Goal: Contribute content: Contribute content

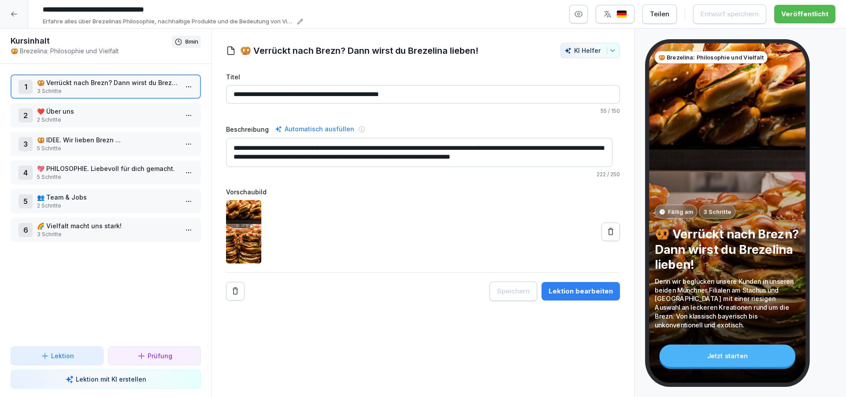
click at [11, 12] on icon at bounding box center [14, 14] width 7 height 7
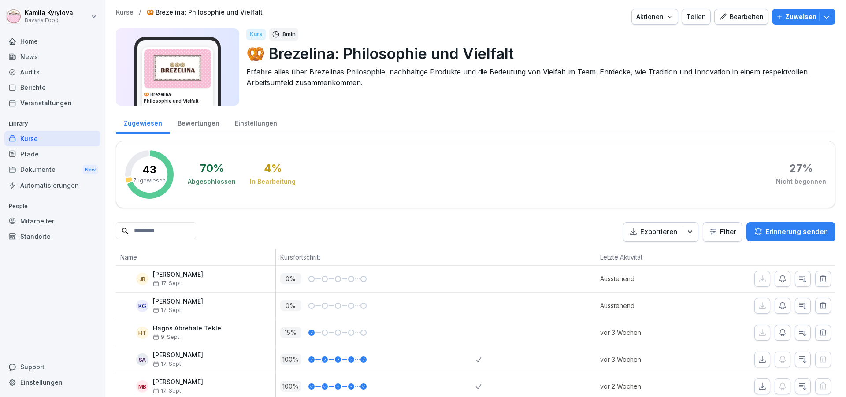
click at [36, 138] on div "Kurse" at bounding box center [52, 138] width 96 height 15
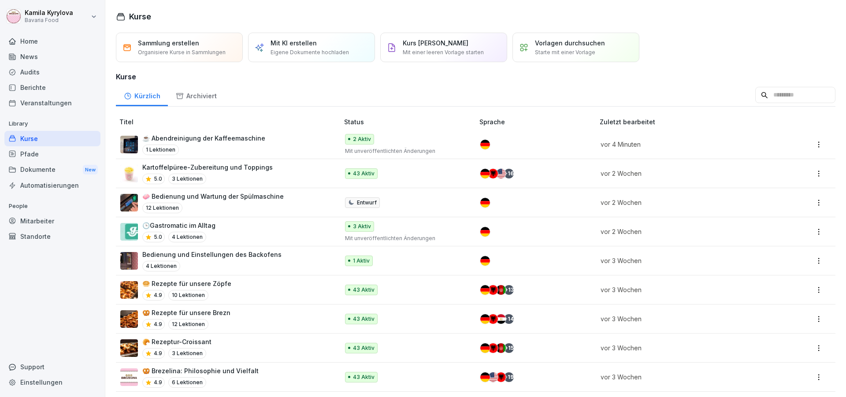
click at [213, 138] on p "☕ Abendreinigung der Kaffeemaschine" at bounding box center [203, 137] width 123 height 9
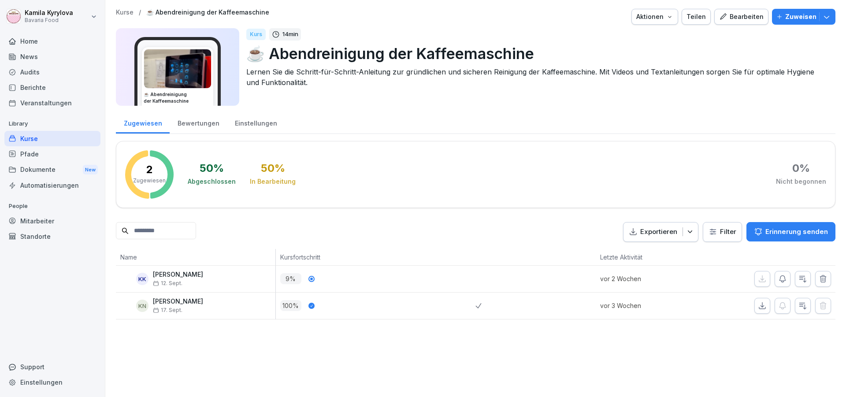
click at [734, 15] on div "Bearbeiten" at bounding box center [741, 17] width 44 height 10
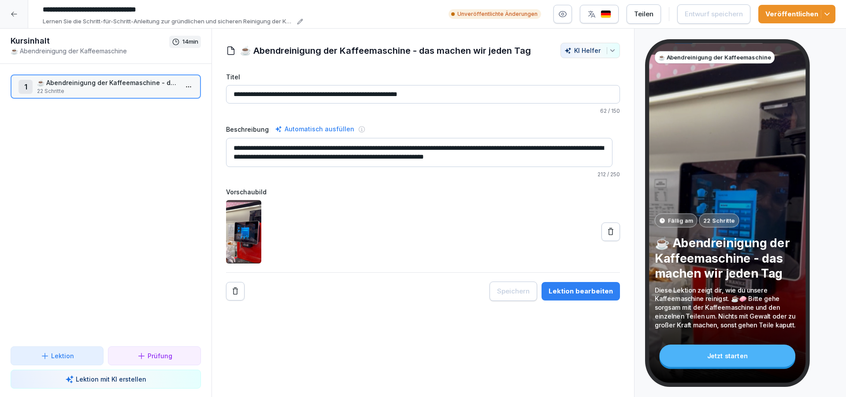
click at [185, 88] on html "**********" at bounding box center [423, 198] width 846 height 397
click at [174, 104] on div "Schritte bearbeiten" at bounding box center [148, 104] width 67 height 9
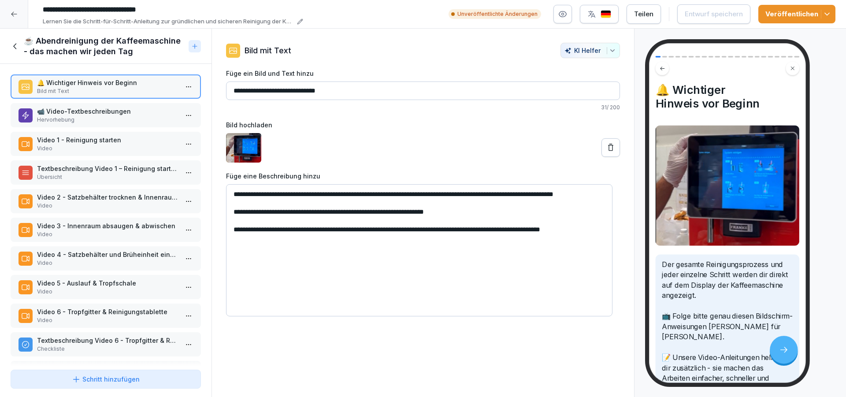
click at [122, 285] on p "Video 5 - Auslauf & Tropfschale" at bounding box center [107, 282] width 141 height 9
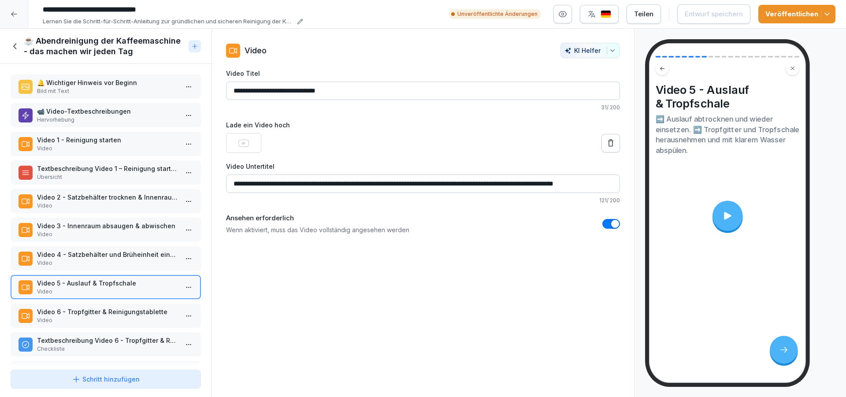
click at [726, 216] on icon at bounding box center [727, 215] width 11 height 11
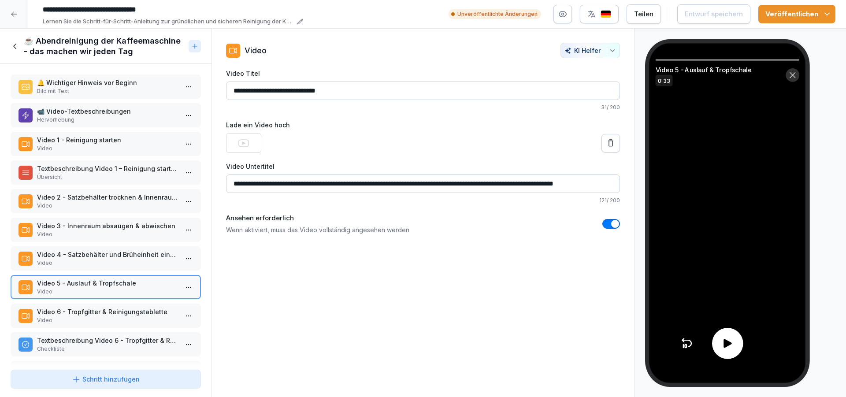
click at [730, 345] on icon at bounding box center [727, 343] width 13 height 13
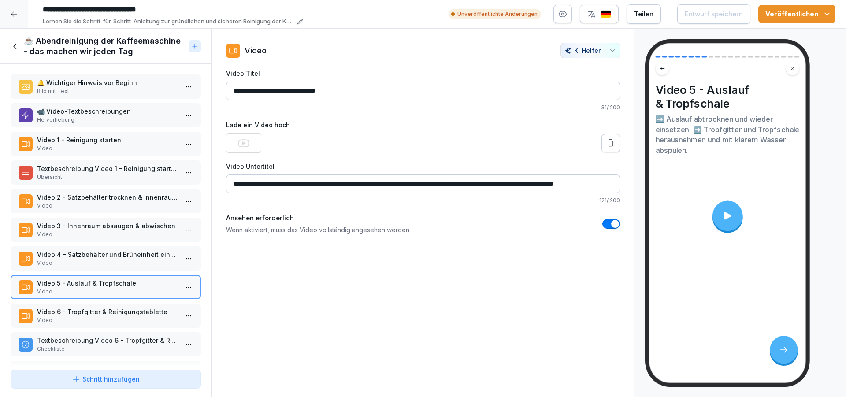
click at [58, 317] on p "Video" at bounding box center [107, 320] width 141 height 8
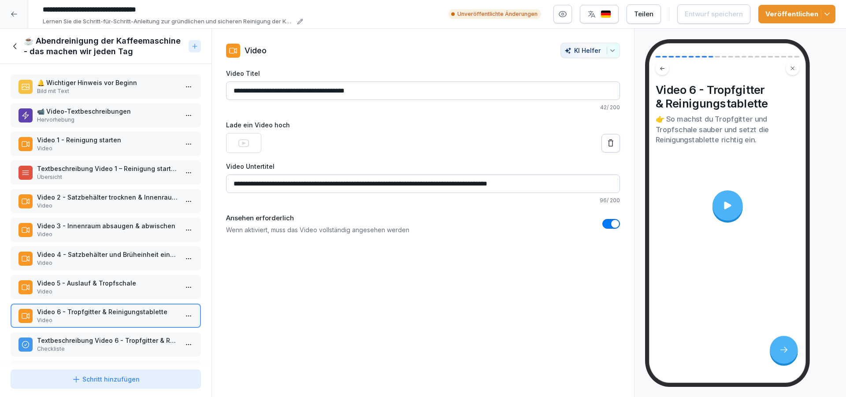
click at [108, 288] on p "Video" at bounding box center [107, 292] width 141 height 8
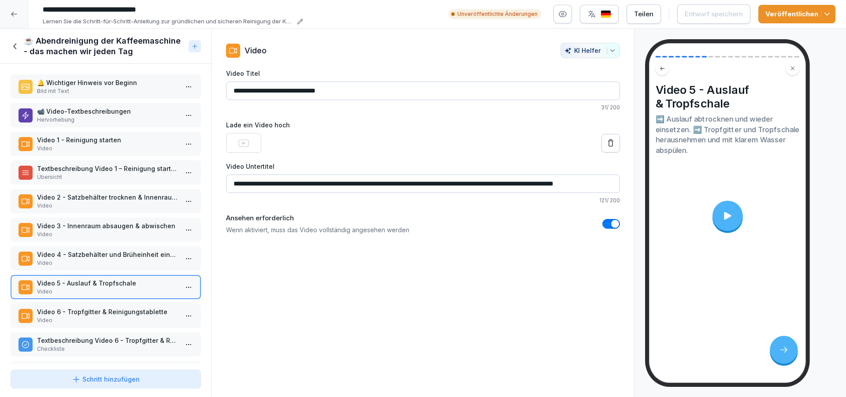
click at [116, 316] on p "Video 6 - Tropfgitter & Reinigungstablette" at bounding box center [107, 311] width 141 height 9
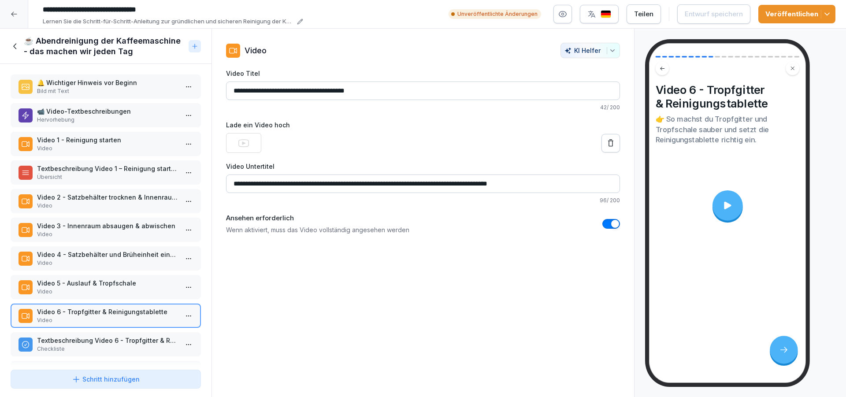
click at [723, 209] on div at bounding box center [727, 205] width 30 height 30
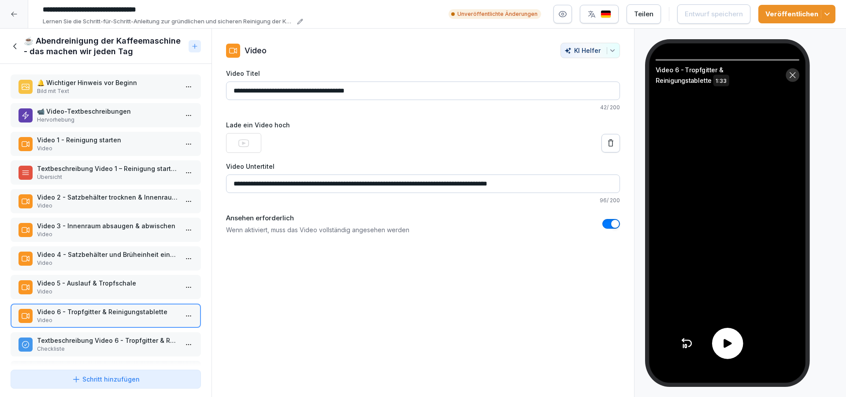
click at [731, 343] on icon at bounding box center [727, 343] width 8 height 9
click at [127, 289] on p "Video" at bounding box center [107, 292] width 141 height 8
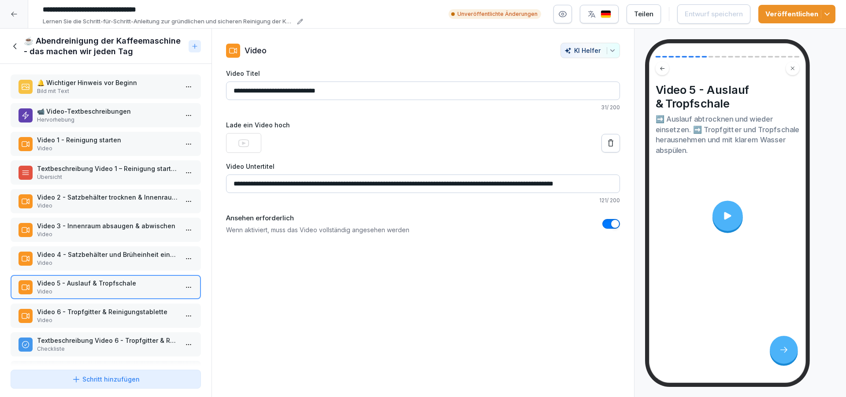
click at [729, 212] on div at bounding box center [727, 215] width 30 height 30
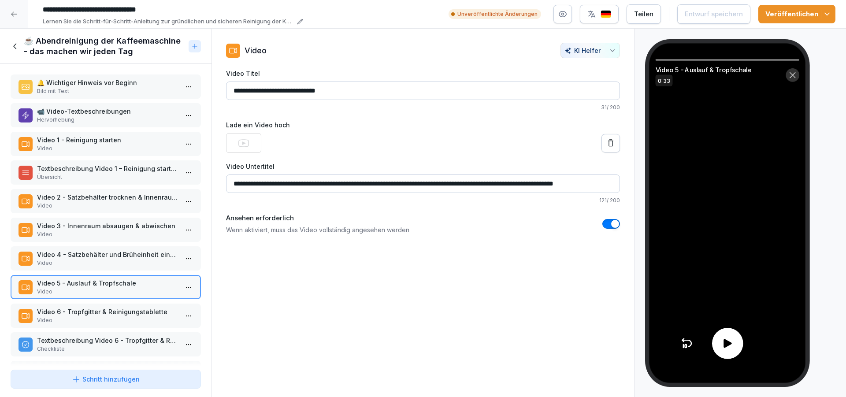
click at [732, 349] on icon at bounding box center [727, 343] width 13 height 13
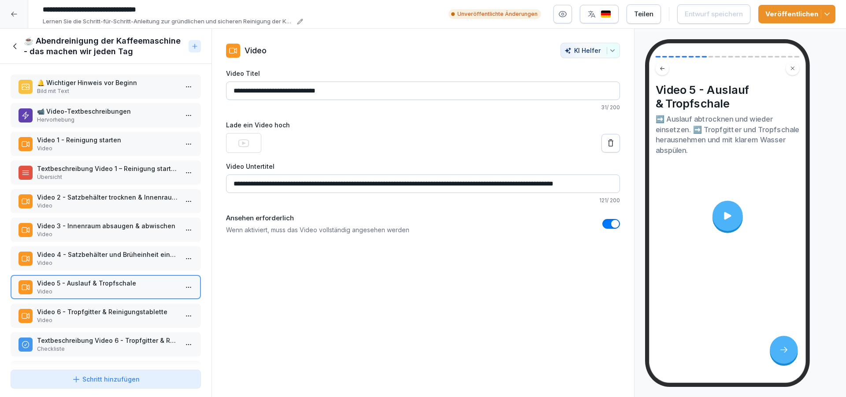
click at [100, 318] on p "Video" at bounding box center [107, 320] width 141 height 8
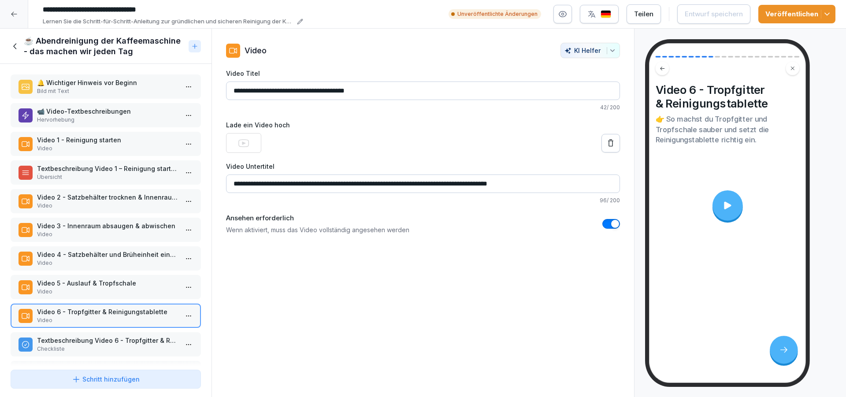
click at [100, 275] on div "Video 5 - Auslauf & Tropfschale Video" at bounding box center [106, 287] width 190 height 24
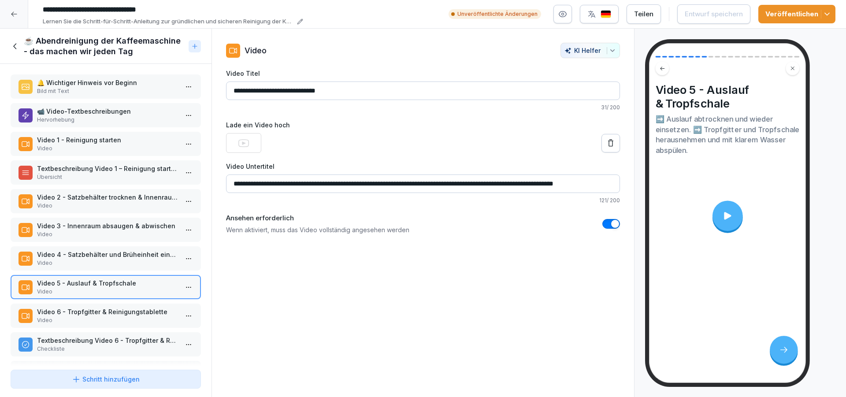
drag, startPoint x: 477, startPoint y: 184, endPoint x: 424, endPoint y: 185, distance: 52.9
click at [424, 185] on input "**********" at bounding box center [423, 183] width 394 height 19
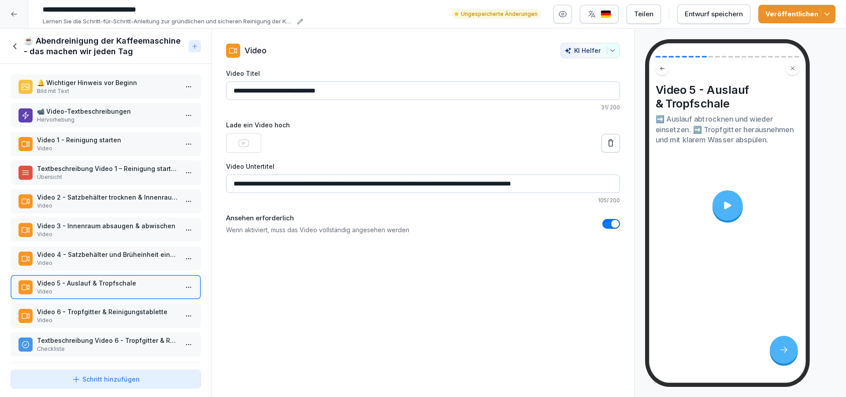
type input "**********"
click at [779, 11] on div "Veröffentlichen" at bounding box center [796, 14] width 63 height 10
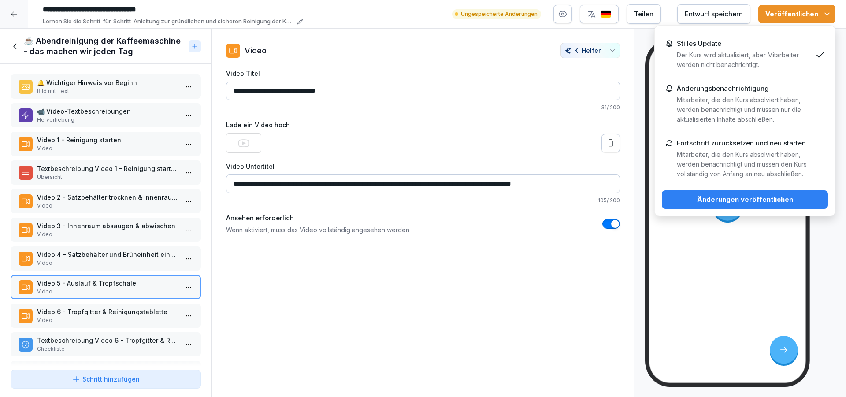
click at [779, 11] on div "Veröffentlichen" at bounding box center [796, 14] width 63 height 10
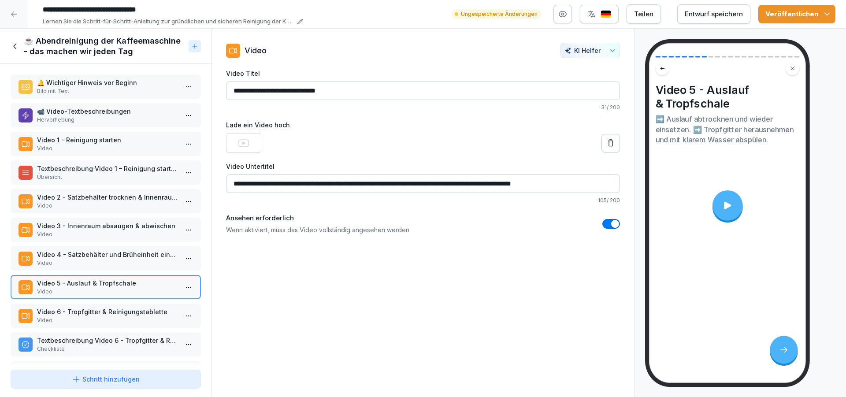
click at [108, 318] on p "Video" at bounding box center [107, 320] width 141 height 8
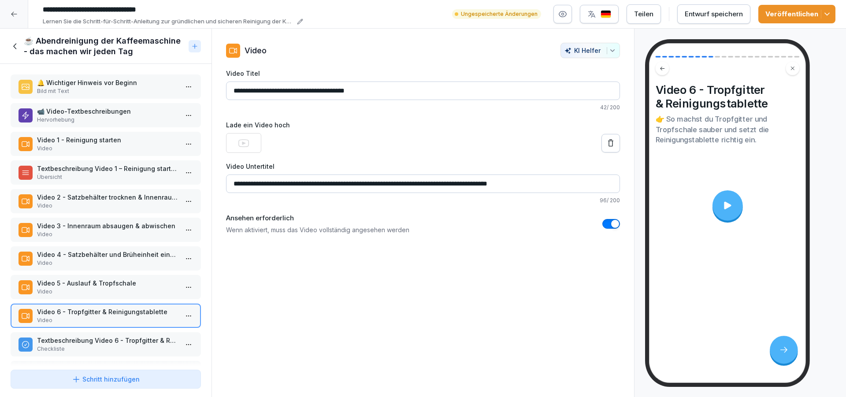
click at [724, 202] on icon at bounding box center [727, 204] width 7 height 7
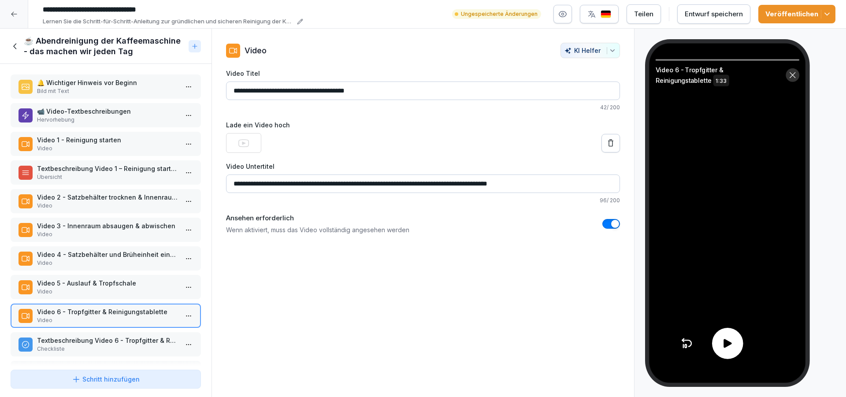
click at [727, 345] on icon at bounding box center [727, 343] width 8 height 9
click at [662, 59] on video at bounding box center [727, 213] width 157 height 340
click at [664, 61] on div "Video 6 - Tropfgitter & Reinigungstablette 1:33" at bounding box center [727, 72] width 157 height 26
drag, startPoint x: 718, startPoint y: 59, endPoint x: 662, endPoint y: 62, distance: 56.0
click at [662, 62] on div "Video 6 - Tropfgitter & Reinigungstablette 1:33" at bounding box center [727, 72] width 157 height 26
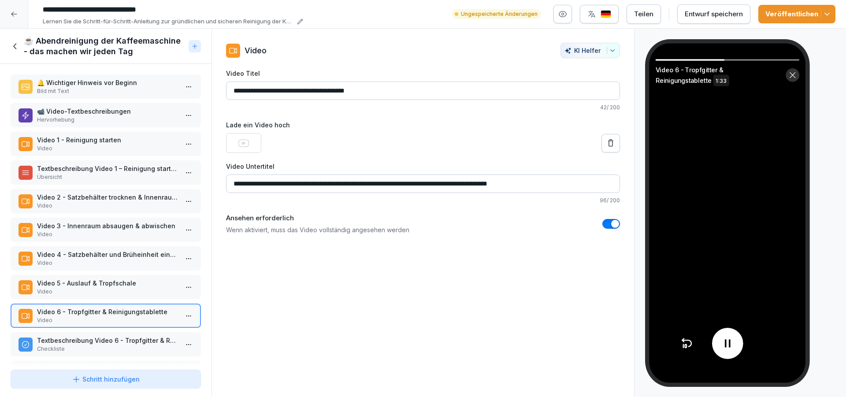
click at [776, 16] on div "Veröffentlichen" at bounding box center [796, 14] width 63 height 10
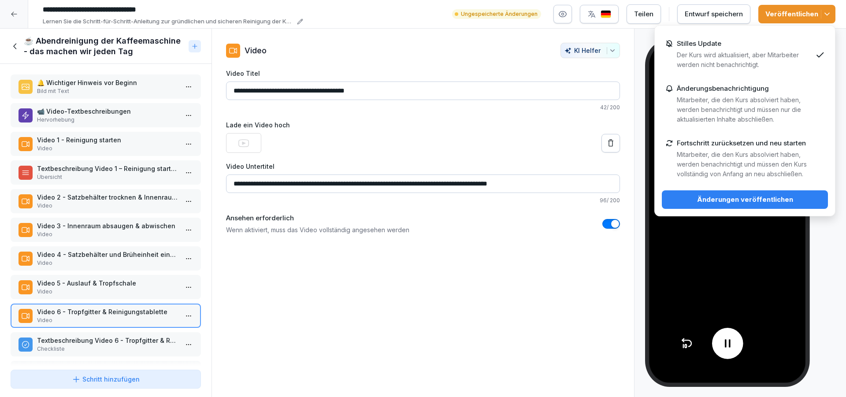
click at [763, 197] on div "Änderungen veröffentlichen" at bounding box center [745, 200] width 152 height 10
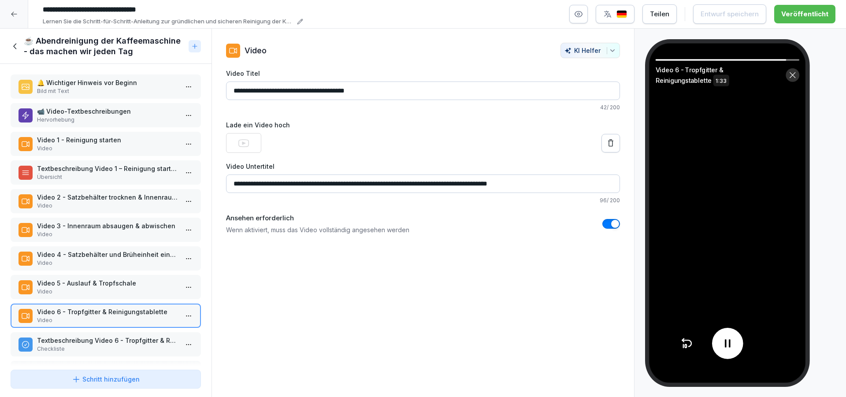
click at [104, 171] on p "Textbeschreibung Video 1 – Reinigung starten" at bounding box center [107, 168] width 141 height 9
